Goal: Share content: Share content

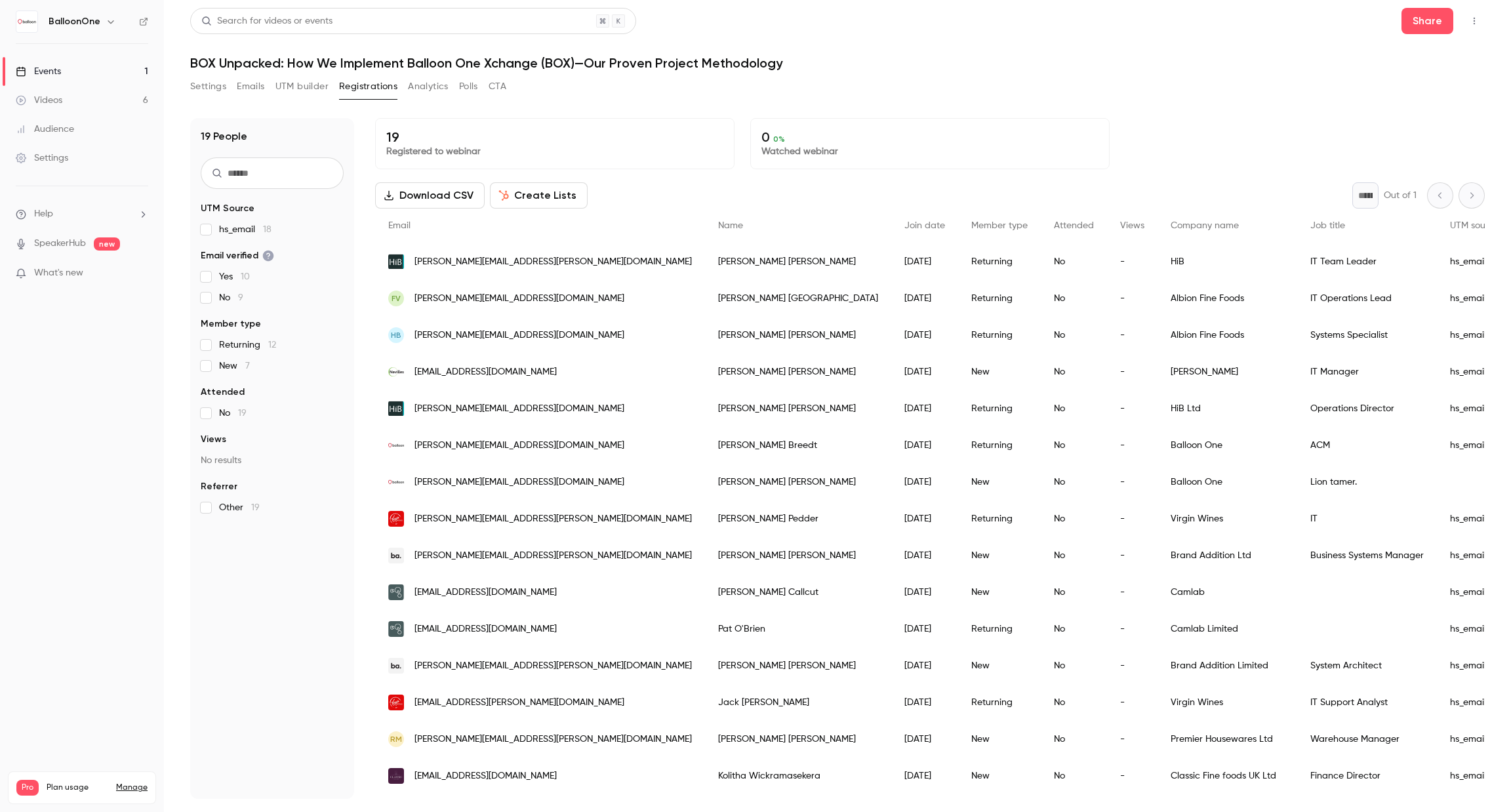
click at [49, 74] on div "Events" at bounding box center [38, 71] width 45 height 14
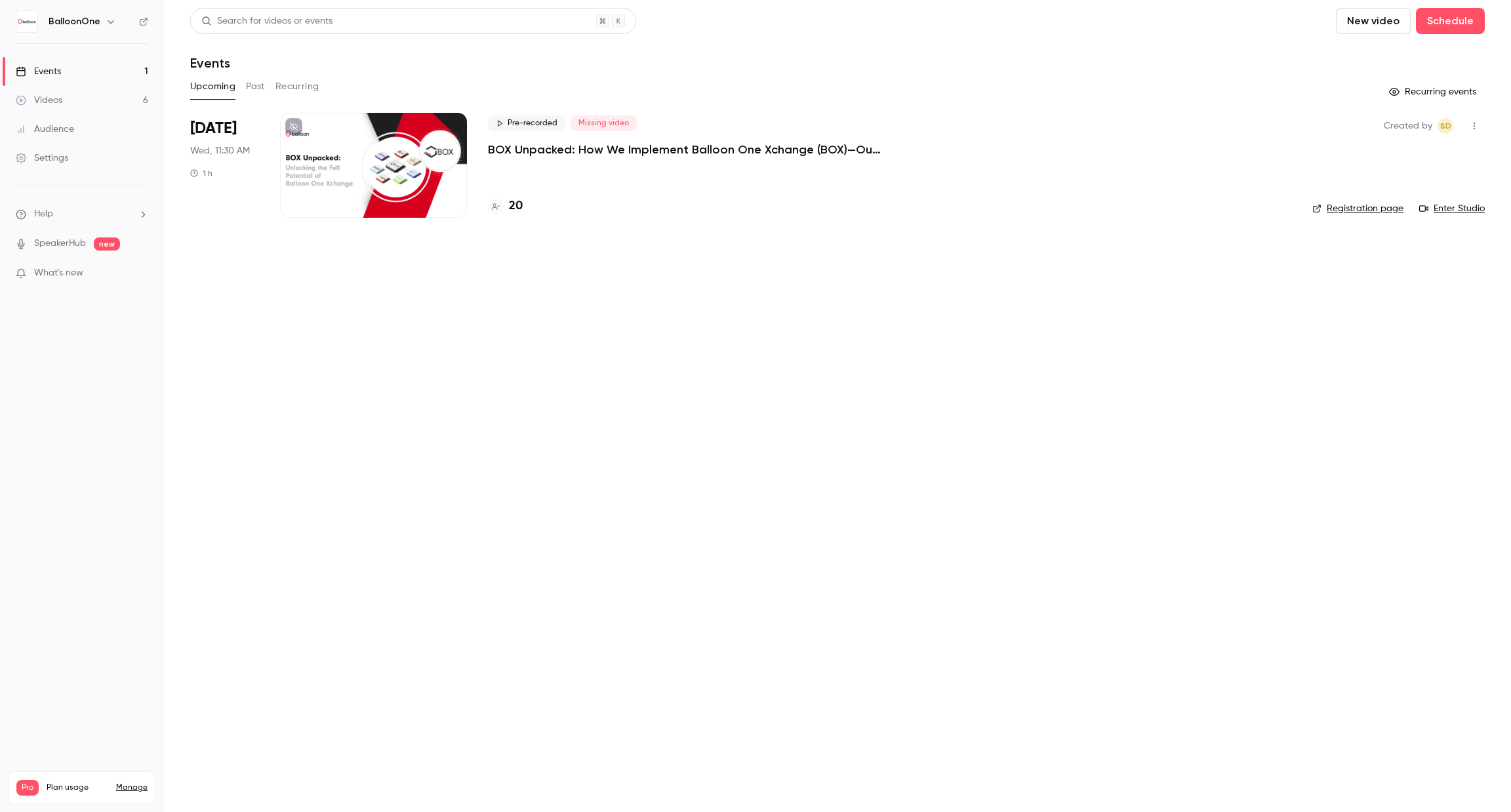
click at [52, 97] on div "Videos" at bounding box center [39, 100] width 46 height 14
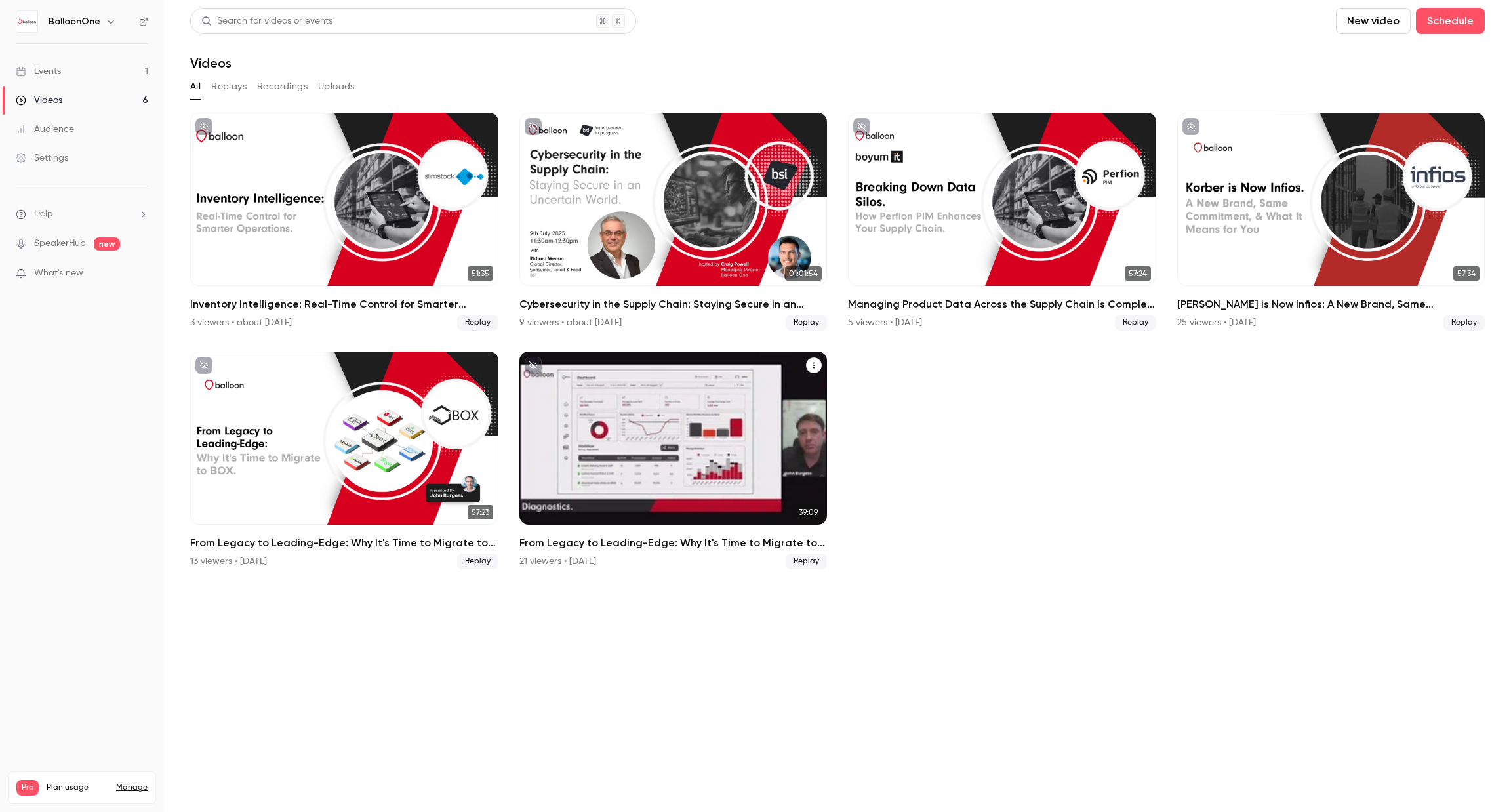
click at [680, 539] on h2 "From Legacy to Leading-Edge: Why It's Time to Migrate to BOX" at bounding box center [673, 543] width 308 height 15
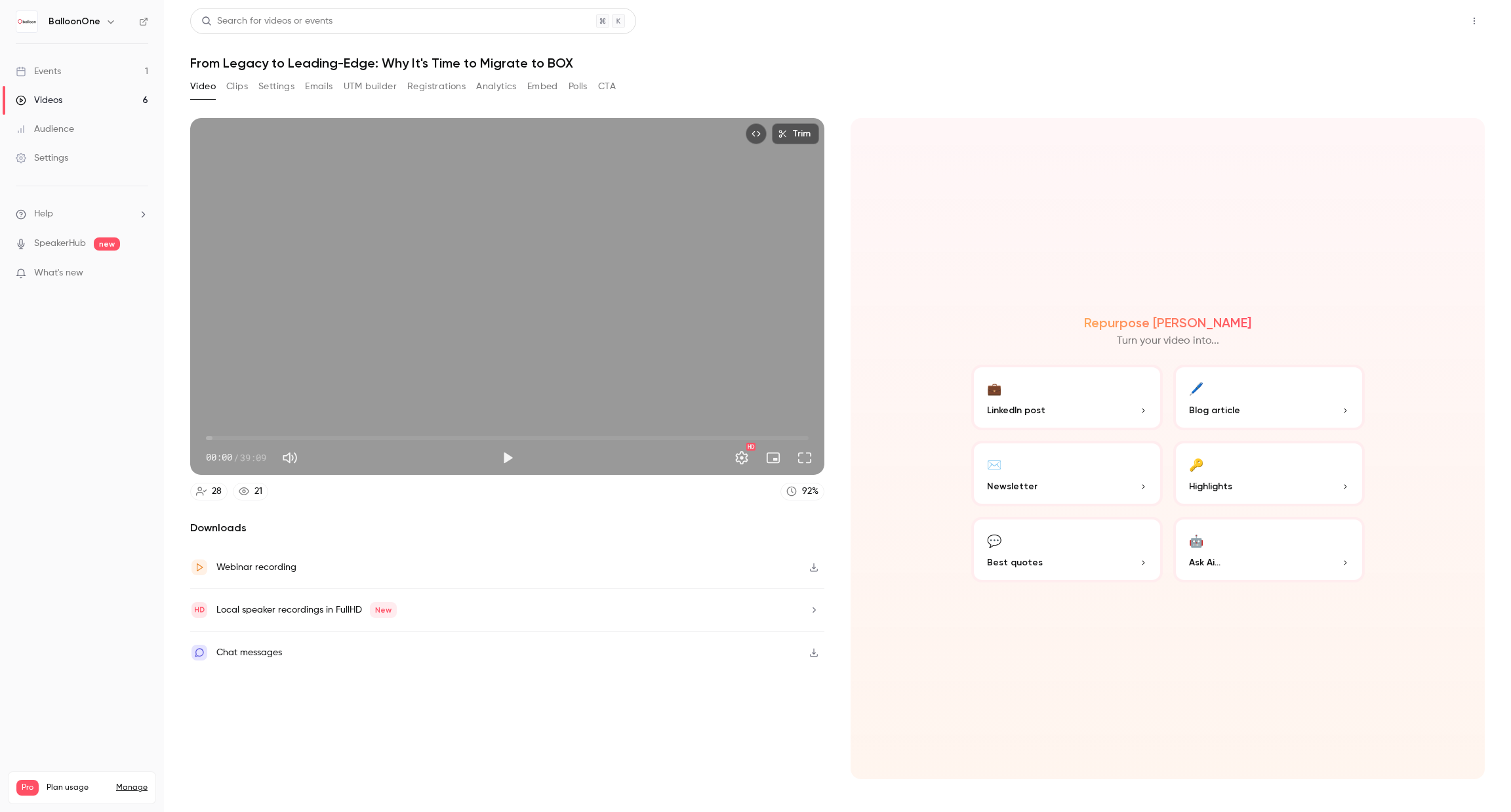
click at [1426, 10] on button "Share" at bounding box center [1428, 20] width 52 height 26
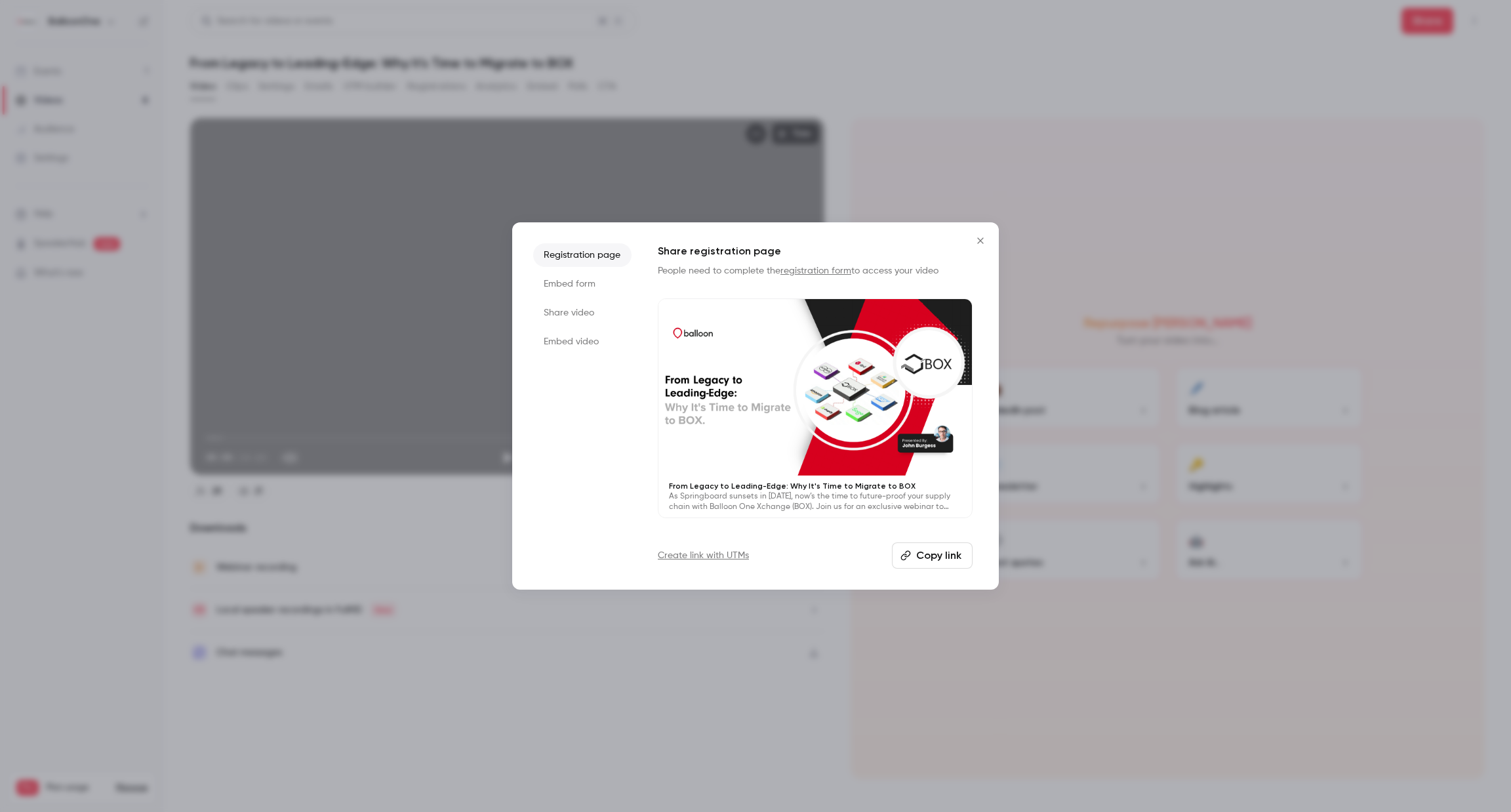
click at [922, 560] on button "Copy link" at bounding box center [932, 555] width 81 height 26
click at [977, 238] on icon "Close" at bounding box center [980, 240] width 15 height 11
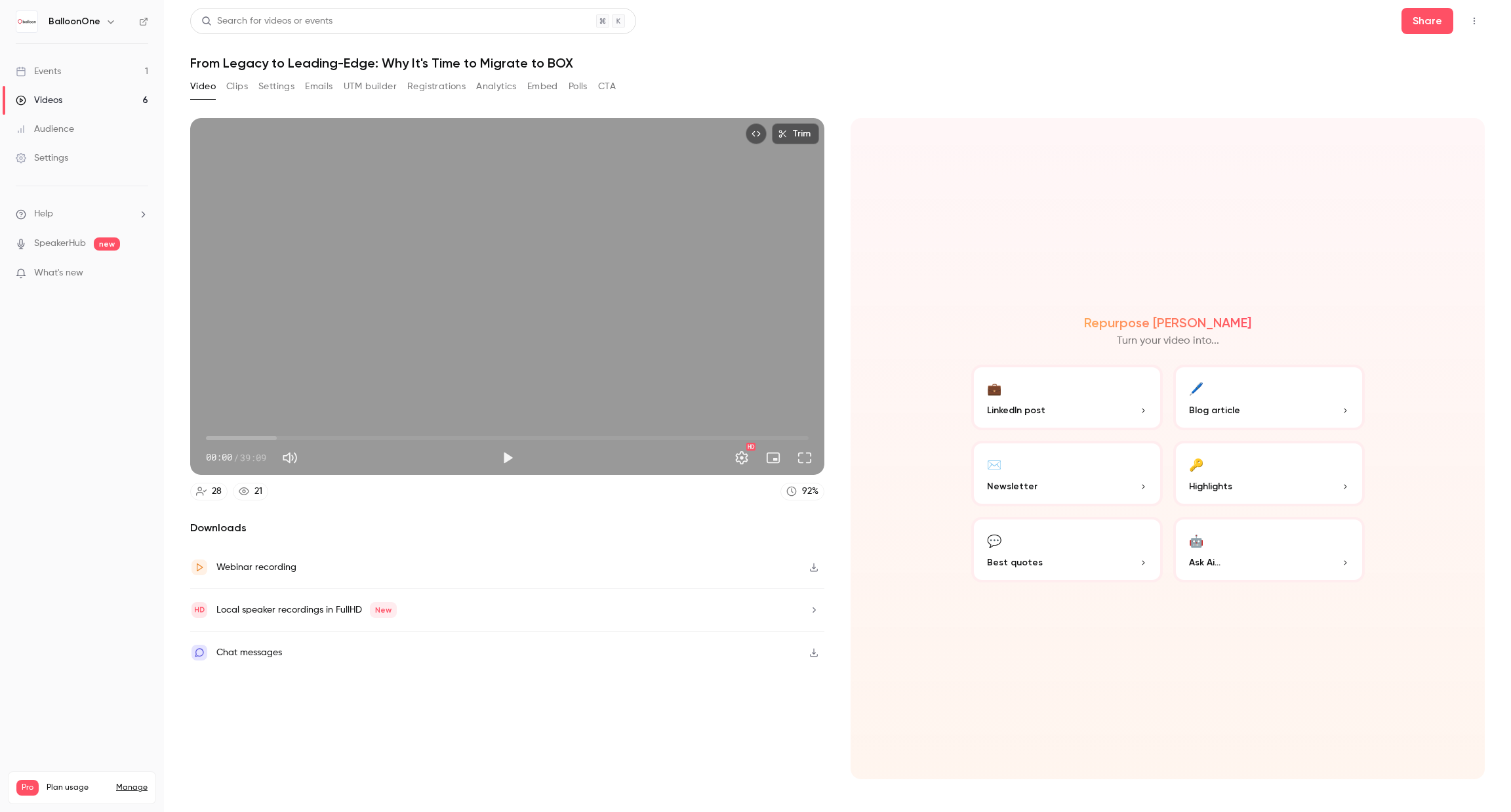
click at [114, 104] on link "Videos 6" at bounding box center [82, 100] width 164 height 29
